Goal: Transaction & Acquisition: Purchase product/service

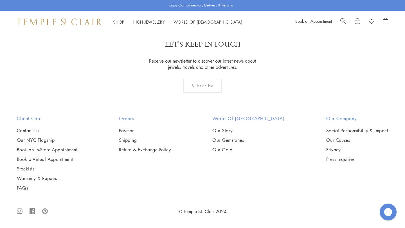
scroll to position [624, 0]
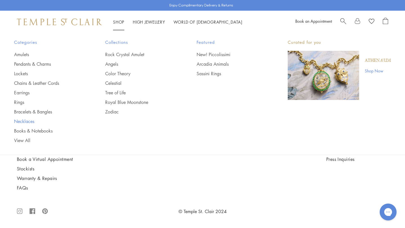
click at [24, 122] on link "Necklaces" at bounding box center [48, 121] width 69 height 6
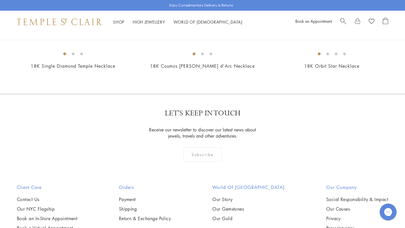
scroll to position [683, 0]
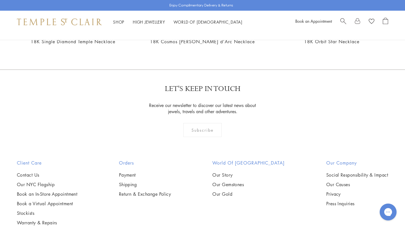
click at [341, 22] on span "Search" at bounding box center [343, 21] width 6 height 6
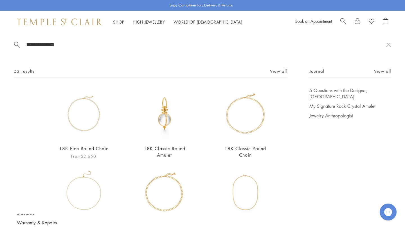
type input "**********"
click at [87, 125] on img at bounding box center [83, 113] width 53 height 53
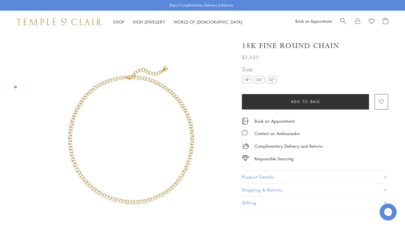
scroll to position [63, 0]
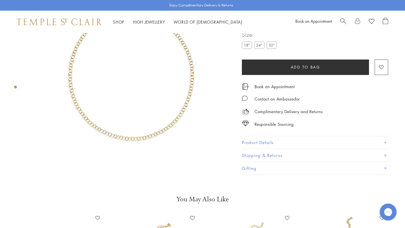
click at [385, 143] on span at bounding box center [385, 143] width 3 height 3
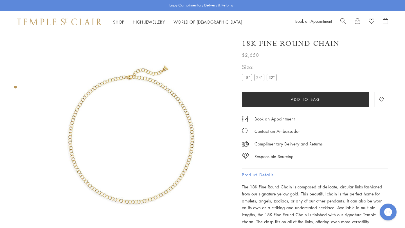
scroll to position [0, 0]
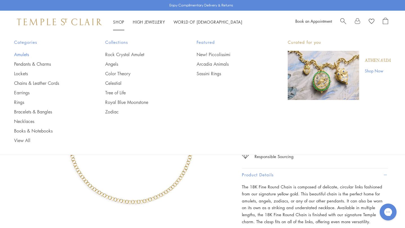
click at [22, 55] on link "Amulets" at bounding box center [48, 54] width 69 height 6
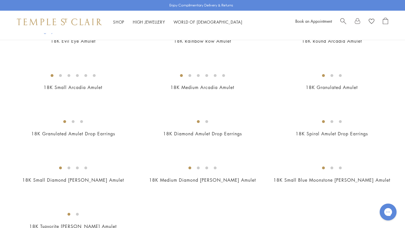
scroll to position [965, 0]
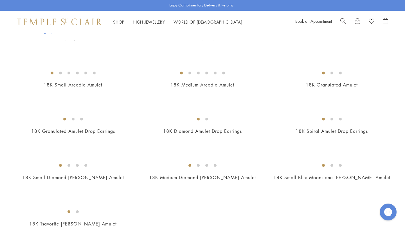
click at [0, 0] on img at bounding box center [0, 0] width 0 height 0
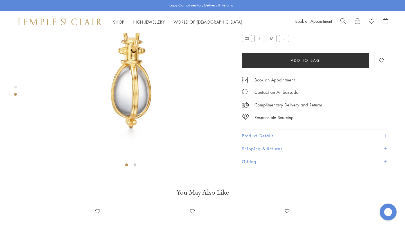
scroll to position [136, 0]
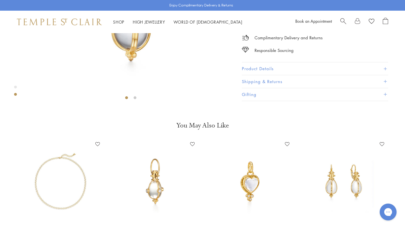
click at [387, 75] on button "Product Details" at bounding box center [315, 69] width 146 height 13
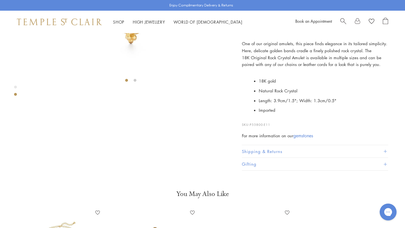
scroll to position [155, 0]
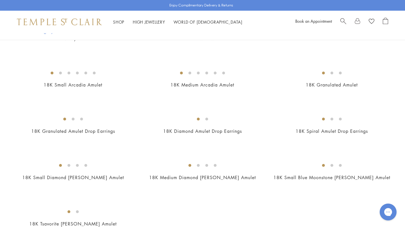
click at [0, 0] on img at bounding box center [0, 0] width 0 height 0
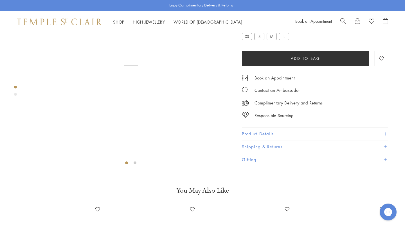
scroll to position [89, 0]
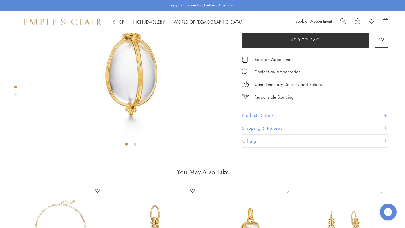
click at [267, 122] on button "Product Details" at bounding box center [315, 115] width 146 height 13
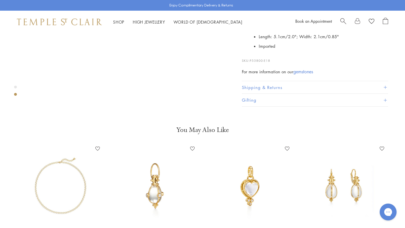
scroll to position [231, 0]
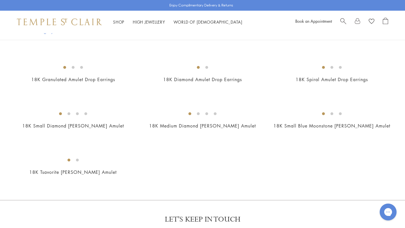
scroll to position [965, 0]
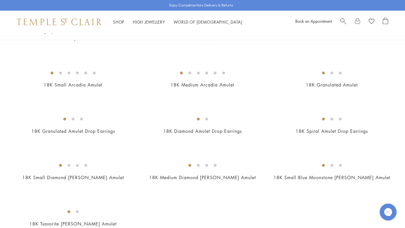
click at [0, 0] on img at bounding box center [0, 0] width 0 height 0
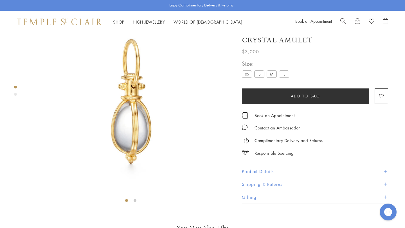
scroll to position [33, 0]
click at [248, 78] on label "XS" at bounding box center [247, 74] width 10 height 7
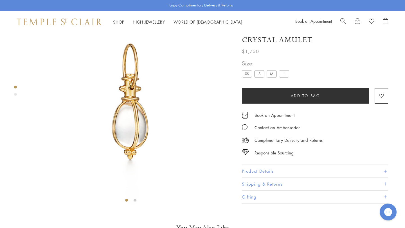
click at [315, 178] on button "Product Details" at bounding box center [315, 171] width 146 height 13
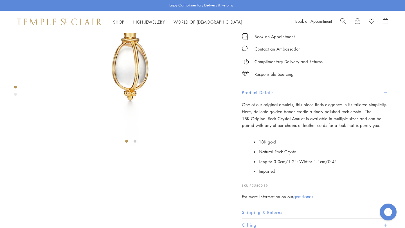
scroll to position [114, 0]
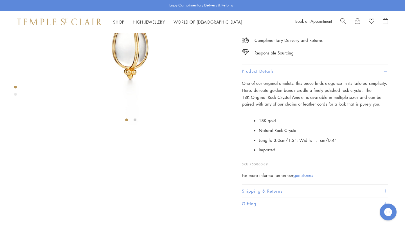
click at [366, 145] on li "Length: 3.0cm/1.2"; Width: 1.1cm/0.4"" at bounding box center [323, 141] width 129 height 10
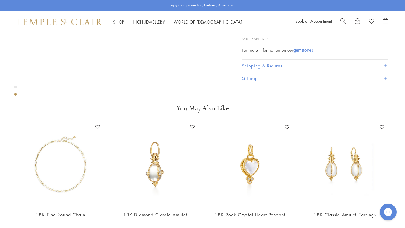
scroll to position [240, 0]
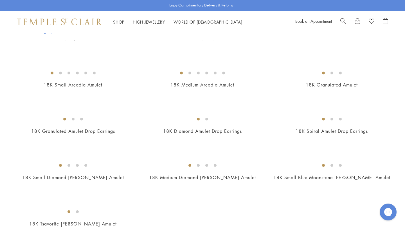
scroll to position [895, 0]
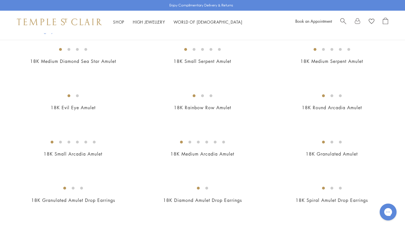
click at [0, 0] on img at bounding box center [0, 0] width 0 height 0
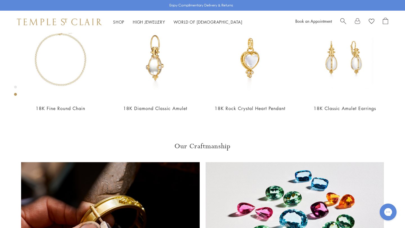
scroll to position [304, 0]
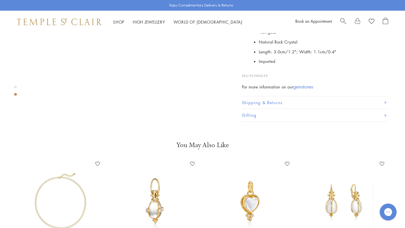
scroll to position [148, 0]
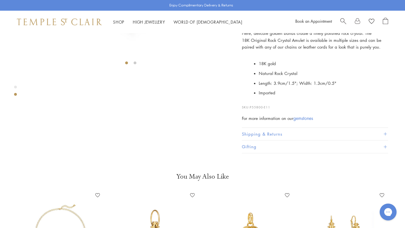
scroll to position [247, 0]
